Goal: Check status

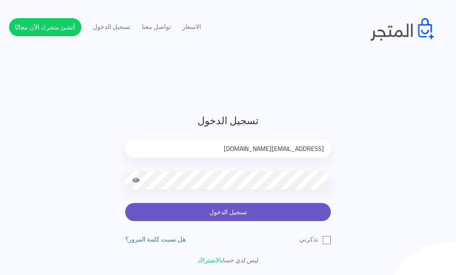
click at [279, 206] on button "تسجيل الدخول" at bounding box center [228, 212] width 206 height 18
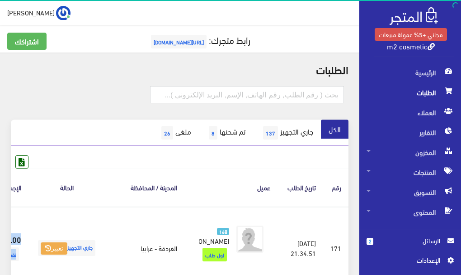
scroll to position [0, -32]
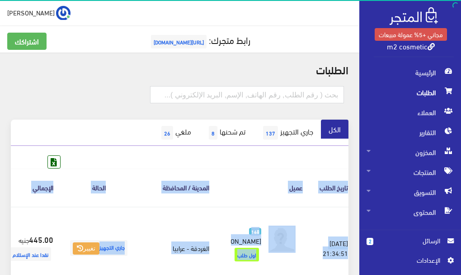
drag, startPoint x: 93, startPoint y: 257, endPoint x: 0, endPoint y: 270, distance: 93.6
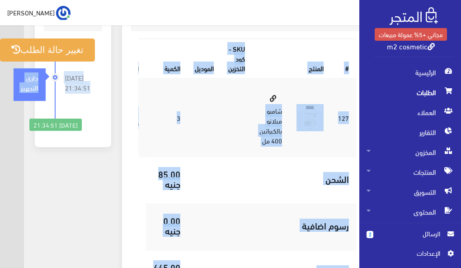
scroll to position [430, -26]
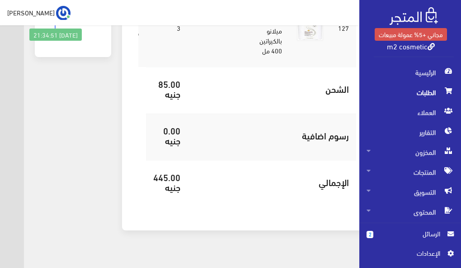
drag, startPoint x: 0, startPoint y: 84, endPoint x: 13, endPoint y: 52, distance: 34.1
drag, startPoint x: 6, startPoint y: 185, endPoint x: 11, endPoint y: 69, distance: 116.4
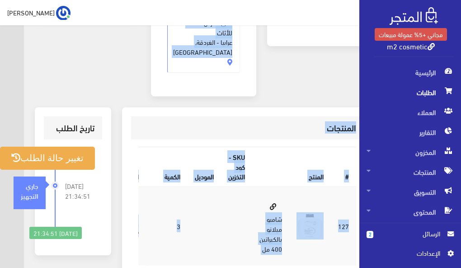
scroll to position [206, -26]
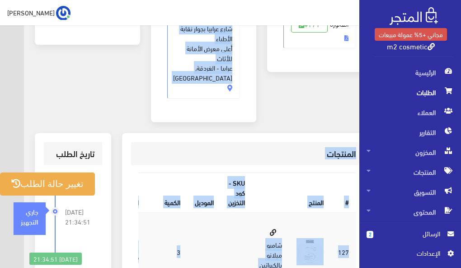
drag, startPoint x: 257, startPoint y: 78, endPoint x: 269, endPoint y: 94, distance: 19.7
click at [269, 94] on div "طلب #171 تفاصيل الطلب Tue, Sep 2, 2025 9:34 PM نقدا عند الإستلام #171 # 3" at bounding box center [204, 161] width 360 height 629
click at [276, 173] on th "المنتج" at bounding box center [291, 192] width 79 height 39
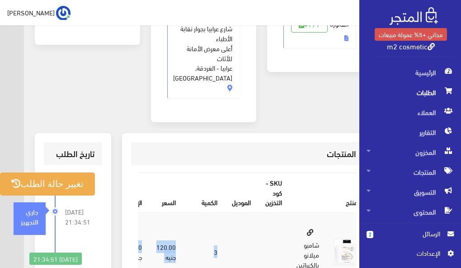
scroll to position [0, -62]
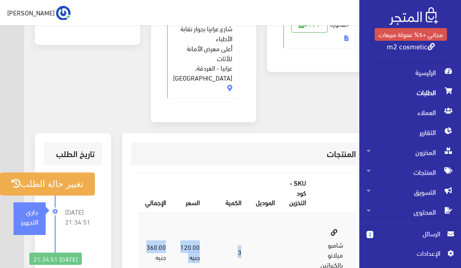
drag, startPoint x: 195, startPoint y: 227, endPoint x: 140, endPoint y: 230, distance: 54.9
click at [140, 230] on tr "127 شامبو ميلانو بالكيراتين 400 مل 3 120.00 جنيه 360.00 جنيه" at bounding box center [278, 251] width 280 height 79
drag, startPoint x: 289, startPoint y: 222, endPoint x: 127, endPoint y: 233, distance: 161.8
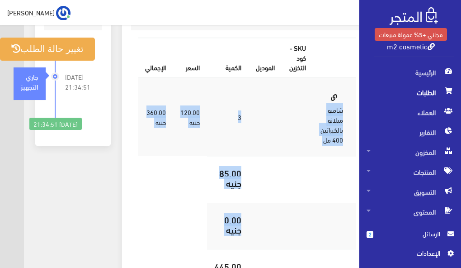
scroll to position [430, -26]
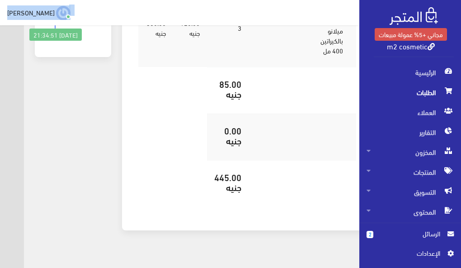
drag, startPoint x: 317, startPoint y: 211, endPoint x: 328, endPoint y: 24, distance: 187.2
click at [419, 47] on link "m2 cosmetic" at bounding box center [411, 45] width 48 height 13
